Goal: Task Accomplishment & Management: Manage account settings

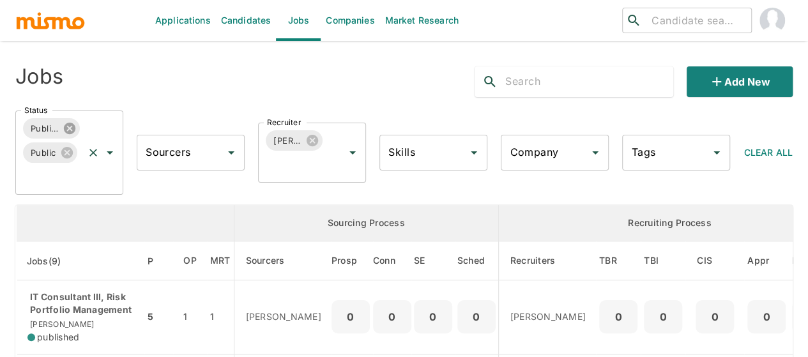
click at [73, 130] on icon at bounding box center [69, 128] width 11 height 11
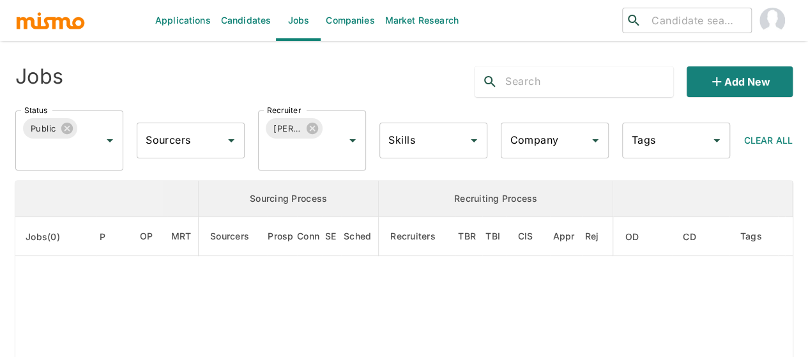
click at [61, 132] on icon at bounding box center [67, 128] width 14 height 14
click at [110, 139] on icon "Open" at bounding box center [109, 140] width 15 height 15
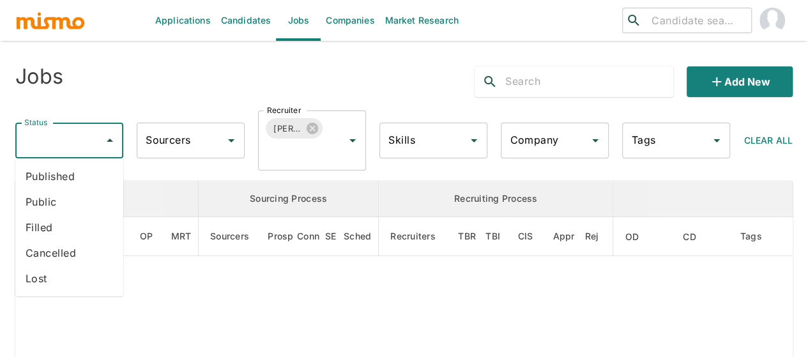
click at [57, 227] on li "Filled" at bounding box center [69, 228] width 108 height 26
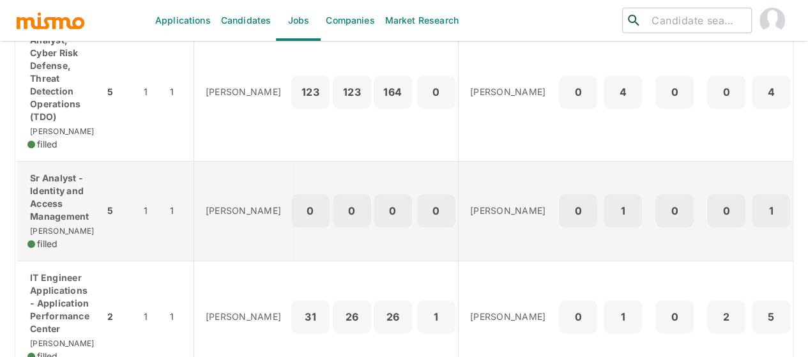
scroll to position [447, 0]
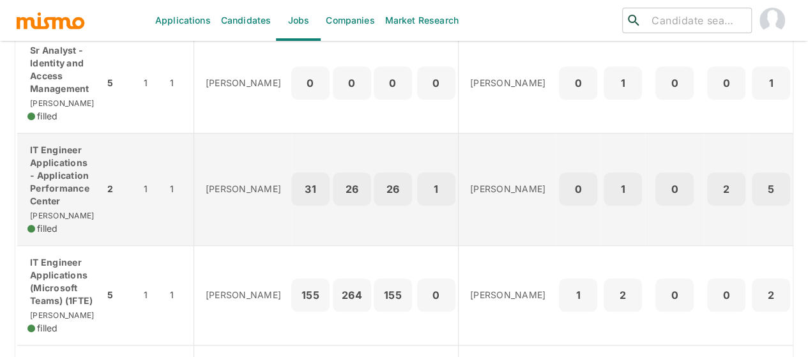
click at [54, 177] on p "IT Engineer Applications - Application Performance Center" at bounding box center [60, 176] width 66 height 64
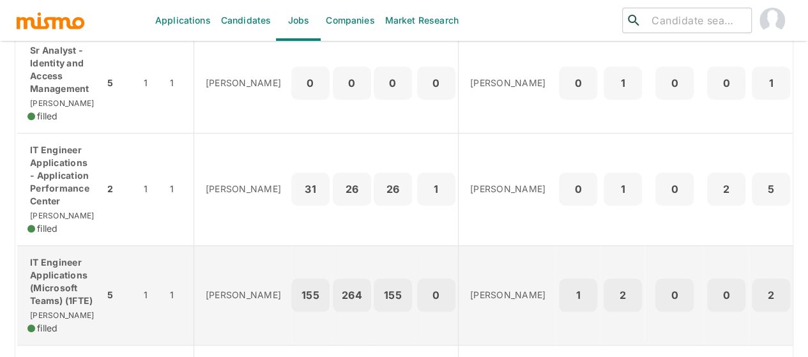
scroll to position [575, 0]
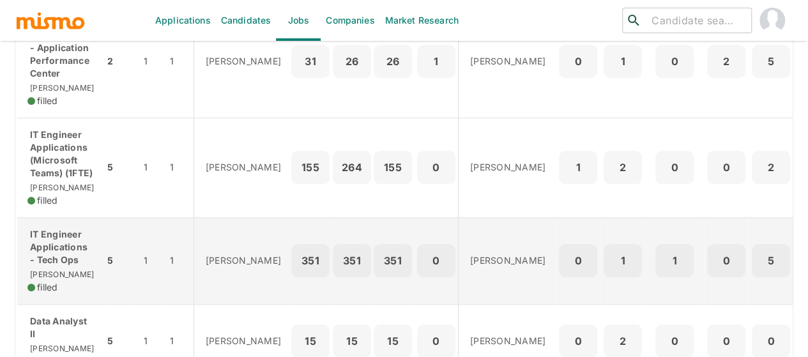
click at [65, 261] on p "IT Engineer Applications - Tech Ops" at bounding box center [60, 247] width 66 height 38
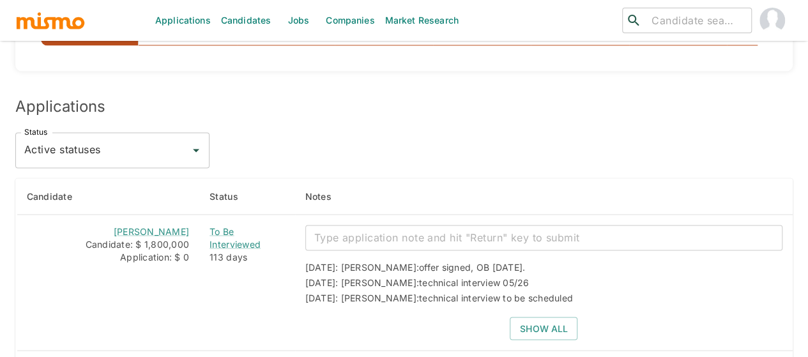
scroll to position [1022, 0]
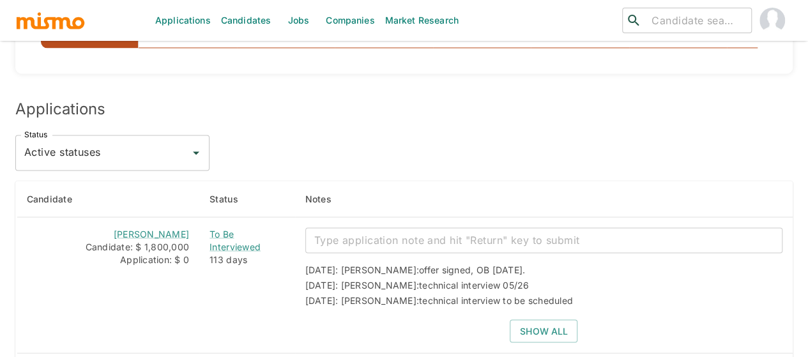
click at [197, 160] on icon "Open" at bounding box center [195, 152] width 15 height 15
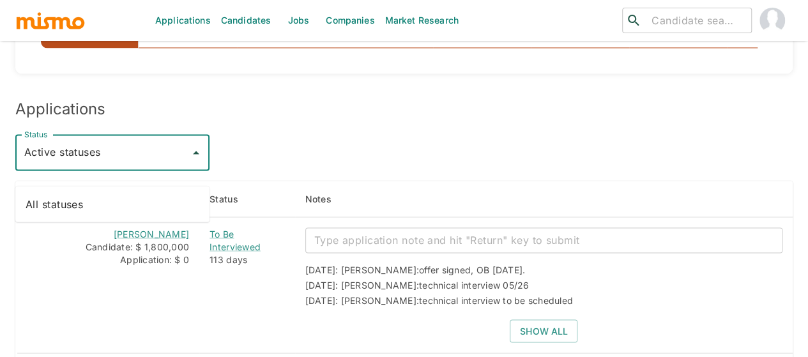
click at [139, 206] on li "All statuses" at bounding box center [112, 204] width 194 height 26
type input "All statuses"
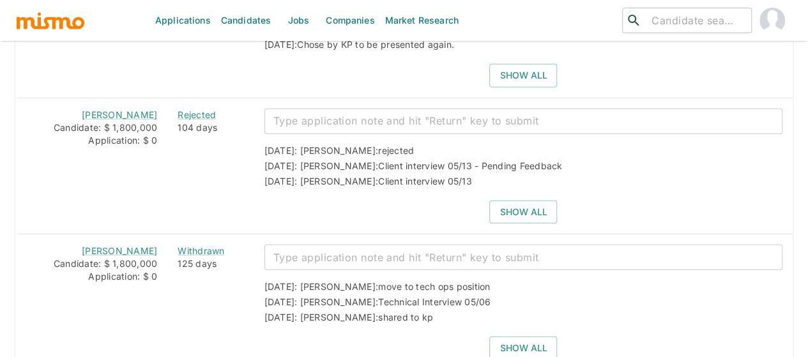
scroll to position [1725, 0]
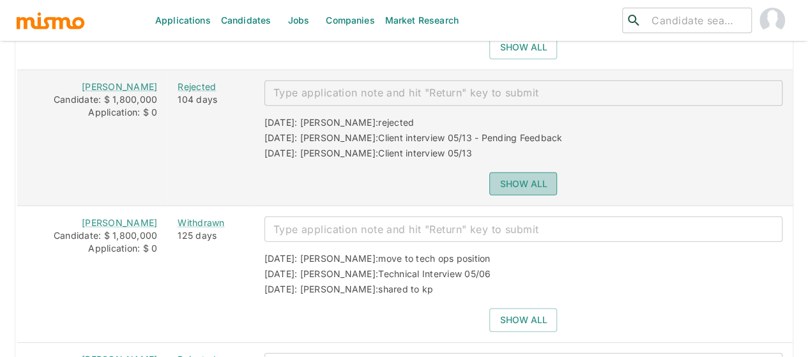
click at [517, 183] on button "Show all" at bounding box center [523, 184] width 68 height 24
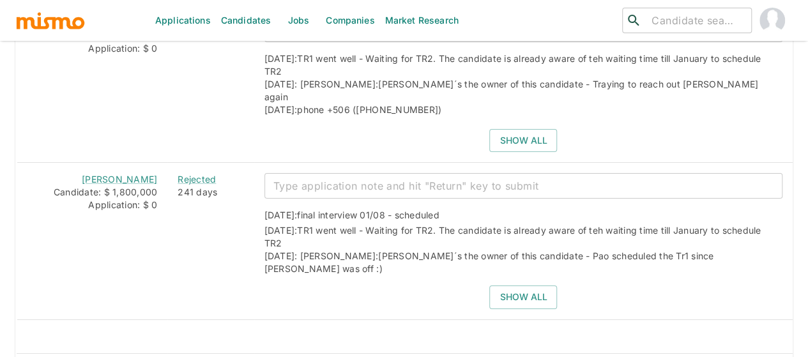
scroll to position [2260, 0]
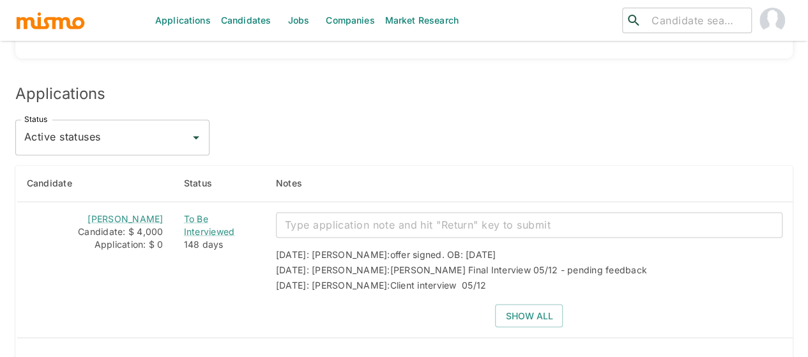
scroll to position [1032, 0]
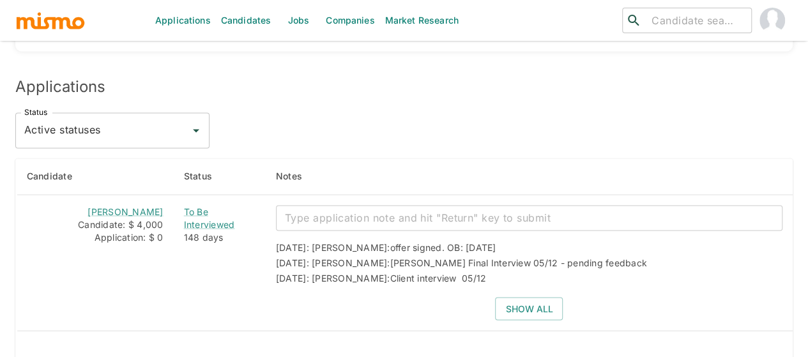
click at [197, 123] on icon "Open" at bounding box center [195, 130] width 15 height 15
click at [119, 135] on li "All statuses" at bounding box center [112, 129] width 194 height 26
type input "All statuses"
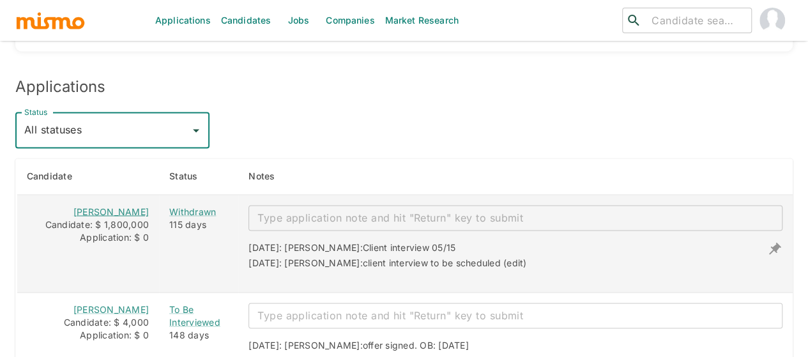
click at [109, 206] on link "Tomy Berrios" at bounding box center [110, 211] width 75 height 11
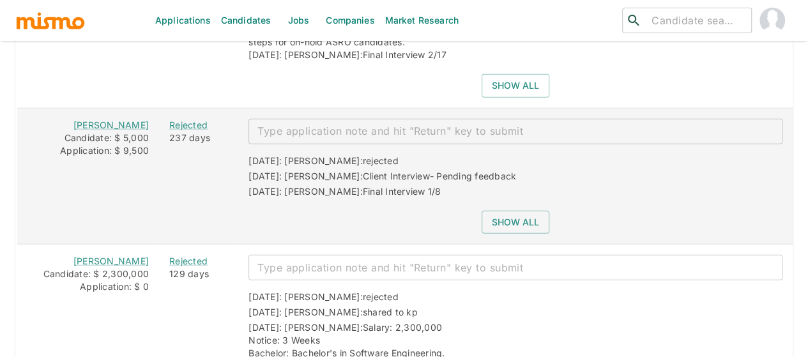
scroll to position [1479, 0]
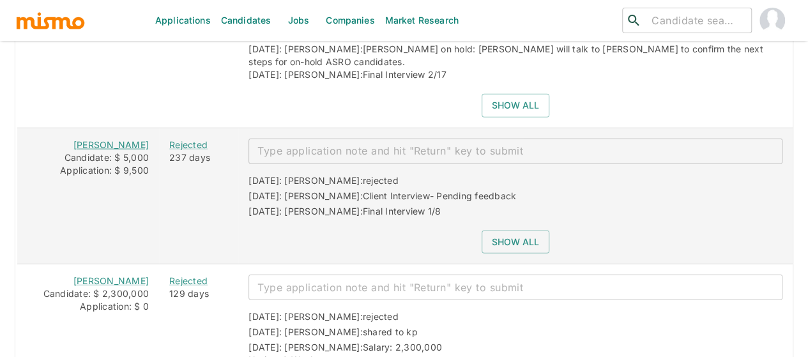
click at [106, 139] on link "Juan Solís" at bounding box center [110, 144] width 75 height 11
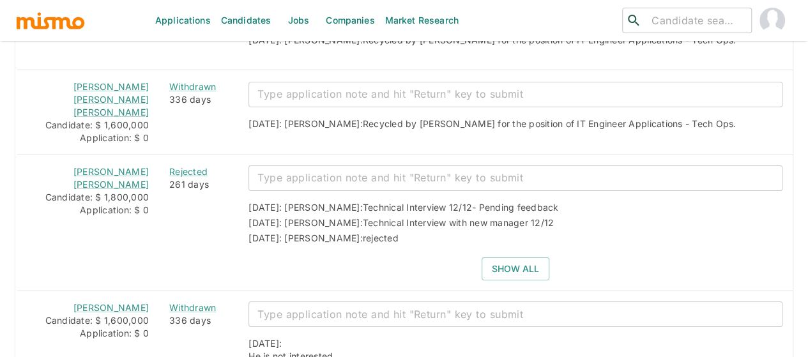
scroll to position [2118, 0]
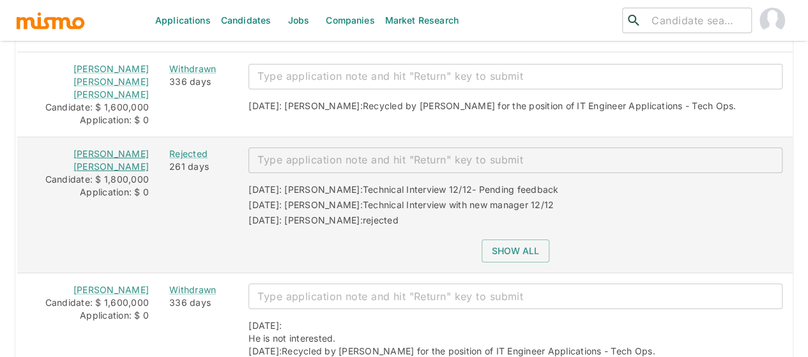
click at [107, 148] on link "Asdrubal Lopez Mena" at bounding box center [110, 160] width 75 height 24
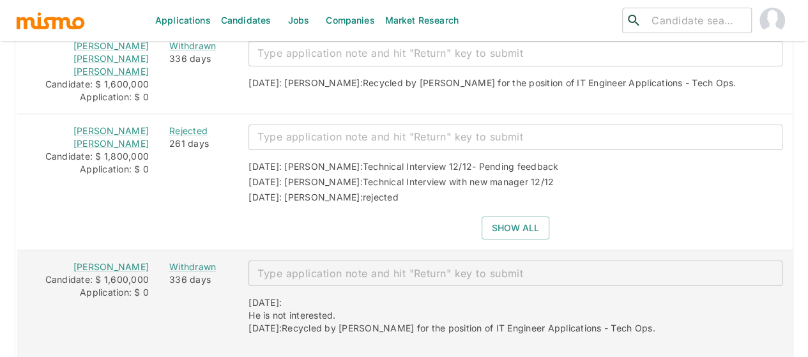
scroll to position [2151, 0]
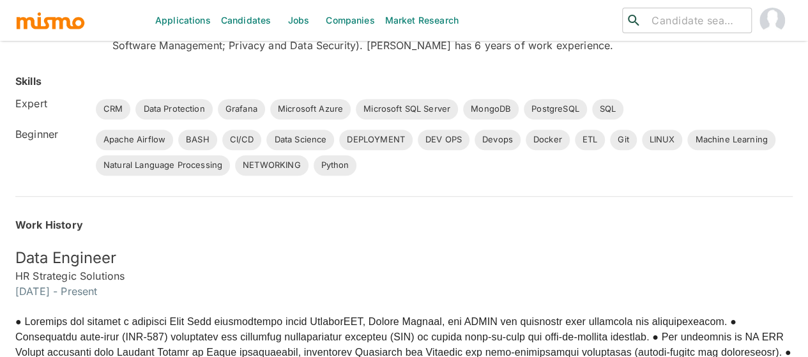
scroll to position [39, 0]
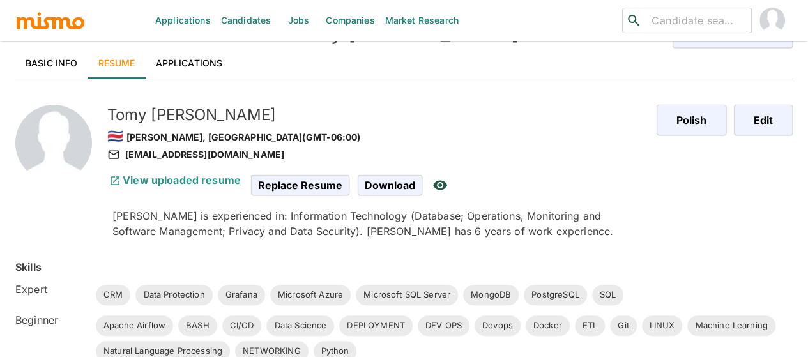
click at [60, 56] on link "Basic Info" at bounding box center [51, 63] width 73 height 31
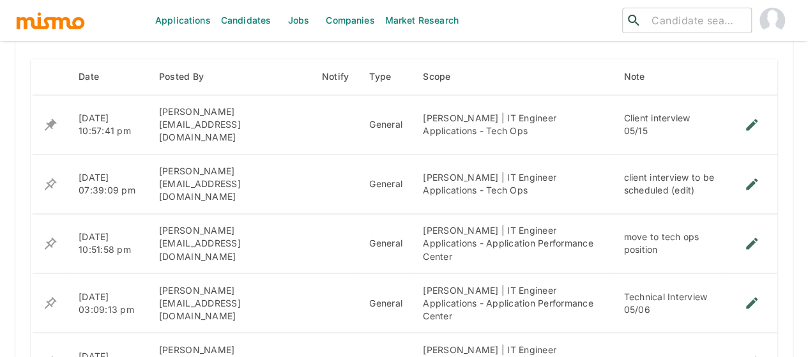
scroll to position [1004, 0]
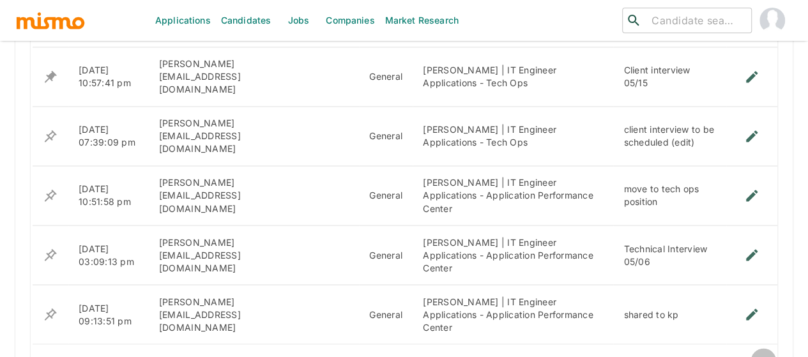
click at [761, 353] on icon "Go to next page" at bounding box center [763, 360] width 15 height 15
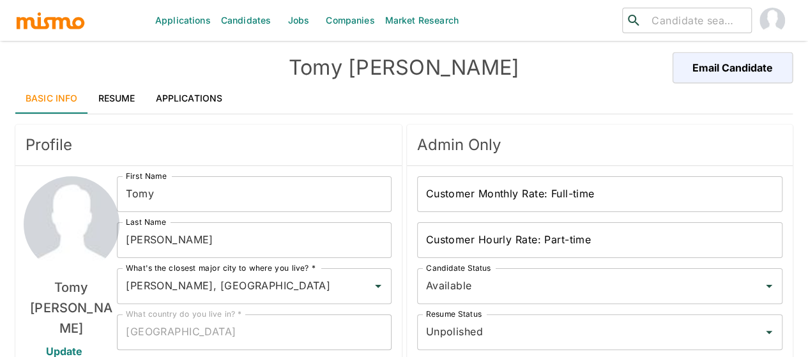
scroll to position [0, 0]
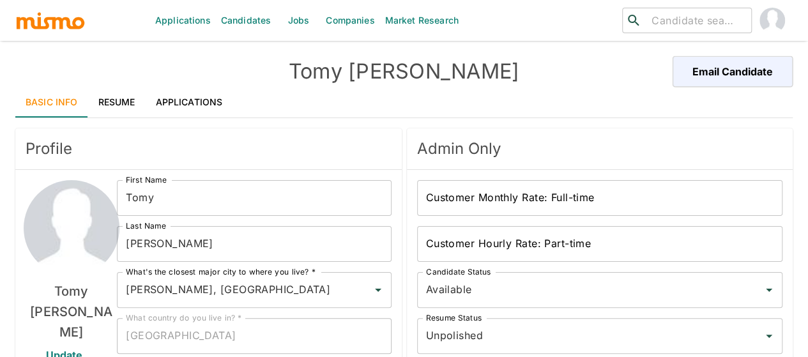
click at [117, 95] on link "Resume" at bounding box center [116, 102] width 57 height 31
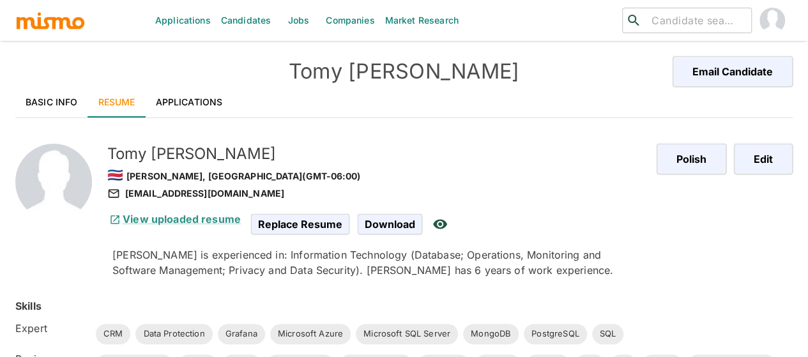
scroll to position [319, 0]
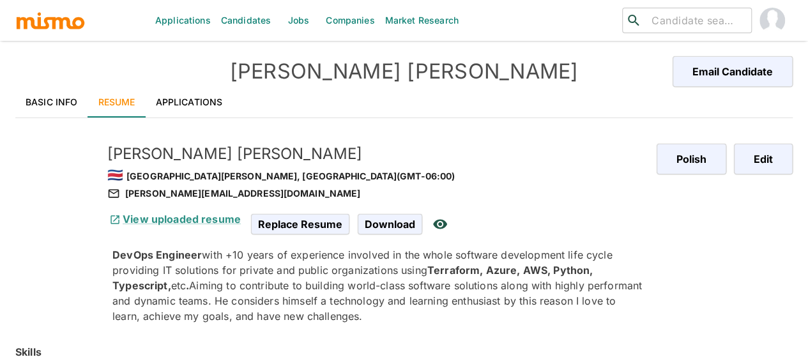
click at [65, 117] on link "Basic Info" at bounding box center [51, 102] width 73 height 31
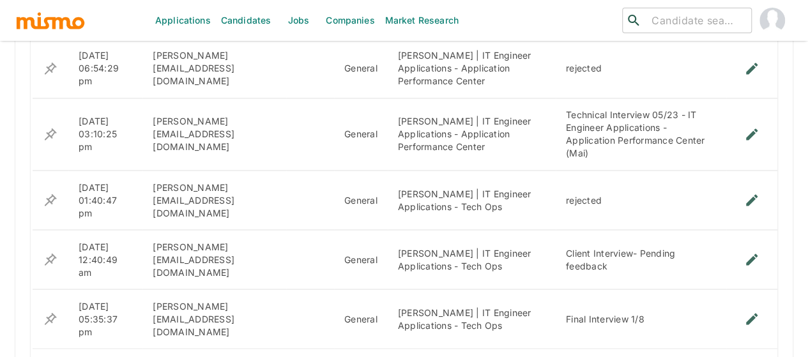
scroll to position [1053, 0]
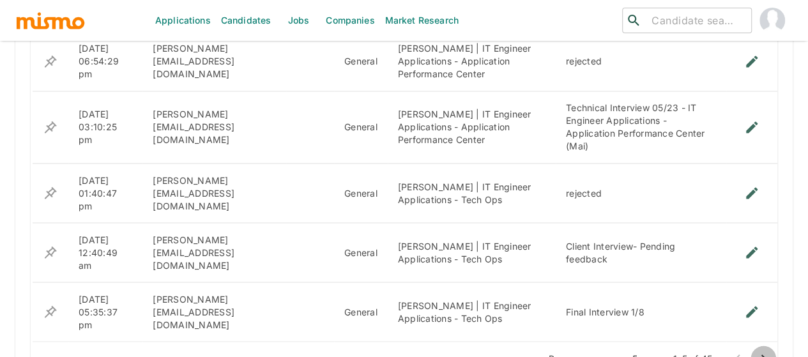
click at [761, 351] on icon "Go to next page" at bounding box center [763, 358] width 15 height 15
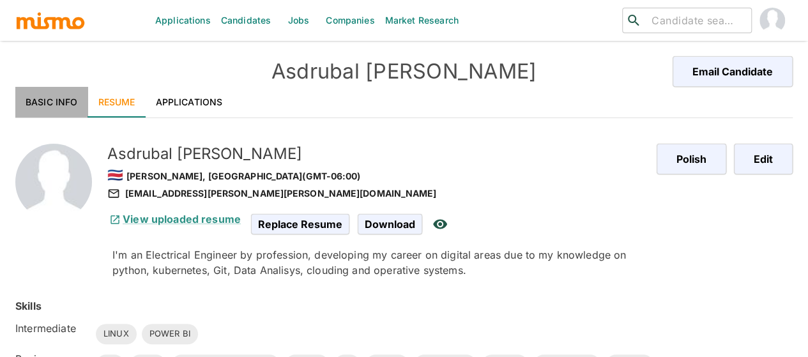
click at [42, 103] on link "Basic Info" at bounding box center [51, 102] width 73 height 31
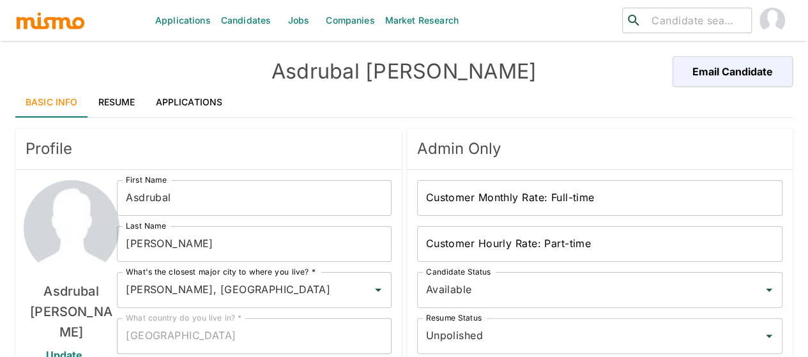
click at [107, 97] on link "Resume" at bounding box center [116, 102] width 57 height 31
